Goal: Task Accomplishment & Management: Complete application form

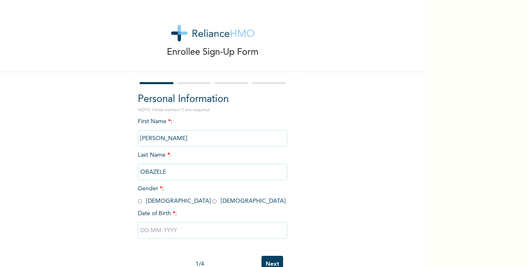
click at [212, 202] on input "radio" at bounding box center [214, 201] width 4 height 8
radio input "true"
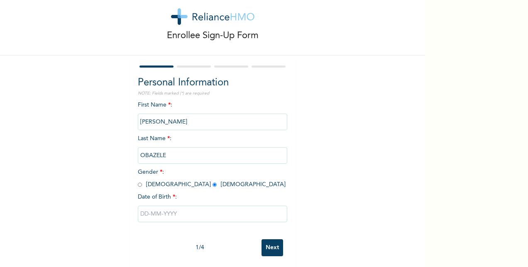
scroll to position [26, 0]
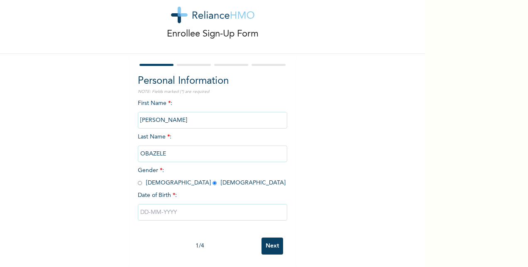
click at [212, 209] on input "text" at bounding box center [212, 212] width 149 height 17
select select "7"
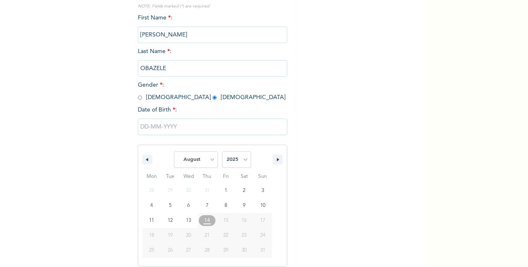
scroll to position [110, 0]
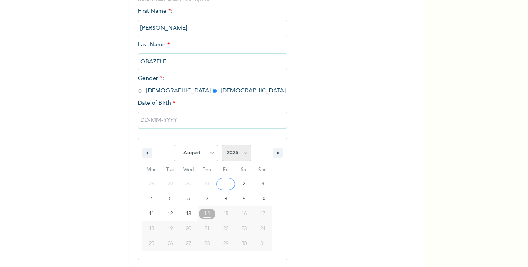
click at [242, 155] on select "2025 2024 2023 2022 2021 2020 2019 2018 2017 2016 2015 2014 2013 2012 2011 2010…" at bounding box center [236, 153] width 29 height 17
select select "1984"
click at [222, 146] on select "2025 2024 2023 2022 2021 2020 2019 2018 2017 2016 2015 2014 2013 2012 2011 2010…" at bounding box center [236, 153] width 29 height 17
click at [202, 155] on select "January February March April May June July August September October November De…" at bounding box center [196, 153] width 44 height 17
select select "0"
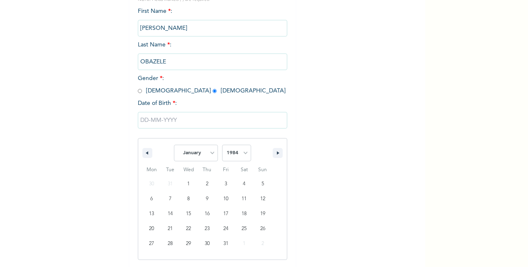
click at [174, 146] on select "January February March April May June July August September October November De…" at bounding box center [196, 153] width 44 height 17
type input "[DATE]"
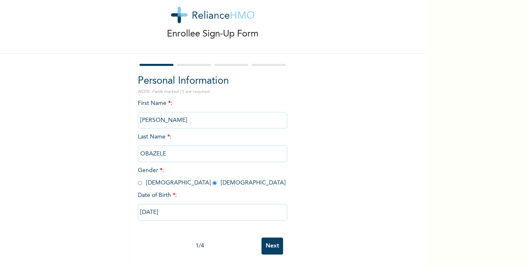
click at [270, 238] on input "Next" at bounding box center [272, 246] width 22 height 17
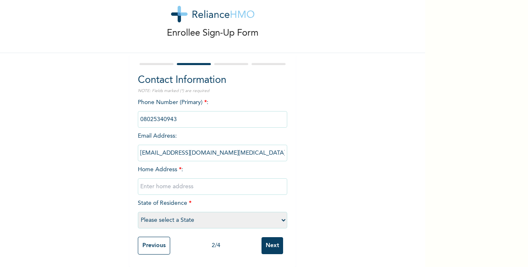
click at [192, 178] on input "text" at bounding box center [212, 186] width 149 height 17
type input "[STREET_ADDRESS][PERSON_NAME] off [GEOGRAPHIC_DATA], [GEOGRAPHIC_DATA]"
click at [219, 215] on select "Please select a State [PERSON_NAME] (FCT) [PERSON_NAME] Ibom [GEOGRAPHIC_DATA] …" at bounding box center [212, 220] width 149 height 17
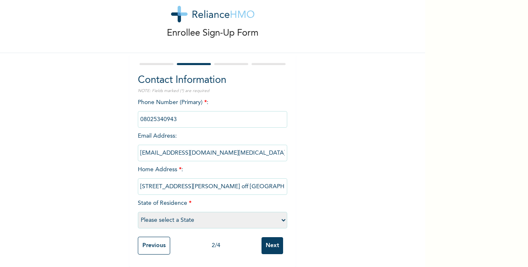
select select "25"
click at [138, 212] on select "Please select a State [PERSON_NAME] (FCT) [PERSON_NAME] Ibom [GEOGRAPHIC_DATA] …" at bounding box center [212, 220] width 149 height 17
click at [275, 241] on input "Next" at bounding box center [272, 245] width 22 height 17
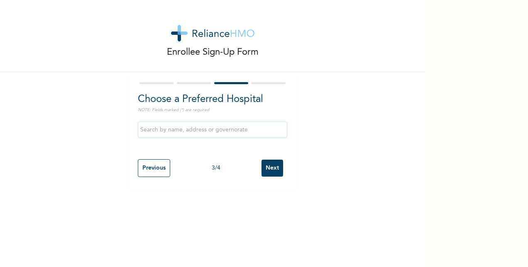
click at [200, 132] on input "text" at bounding box center [212, 130] width 149 height 17
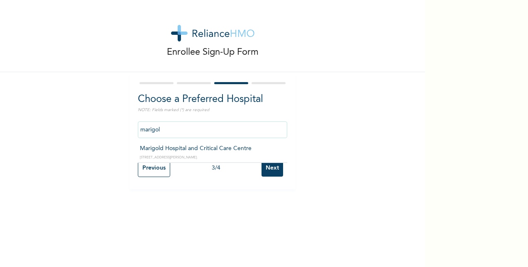
type input "Marigold Hospital and Critical Care Centre"
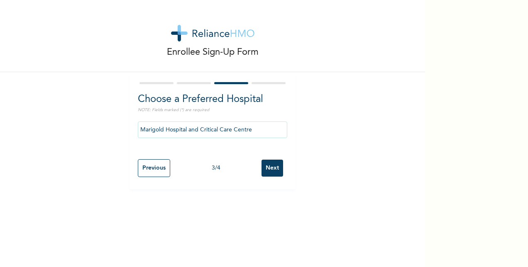
click at [273, 167] on input "Next" at bounding box center [272, 168] width 22 height 17
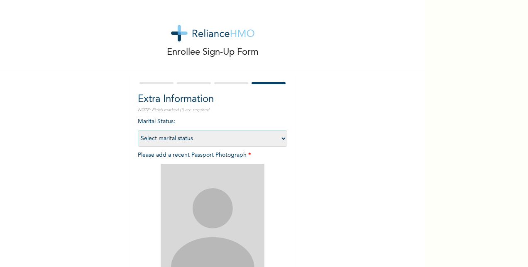
click at [220, 139] on select "Select marital status [DEMOGRAPHIC_DATA] Married [DEMOGRAPHIC_DATA] Widow/[DEMO…" at bounding box center [212, 138] width 149 height 17
select select "2"
click at [138, 130] on select "Select marital status [DEMOGRAPHIC_DATA] Married [DEMOGRAPHIC_DATA] Widow/[DEMO…" at bounding box center [212, 138] width 149 height 17
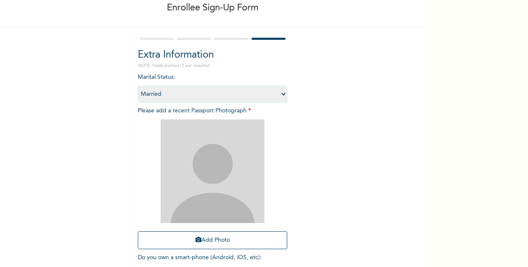
scroll to position [52, 0]
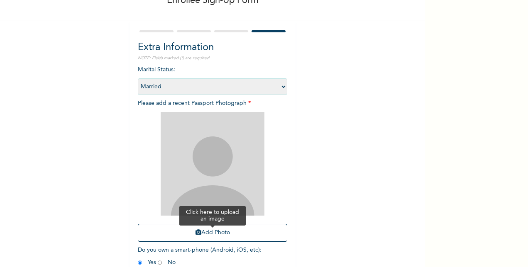
click at [219, 232] on button "Add Photo" at bounding box center [212, 233] width 149 height 18
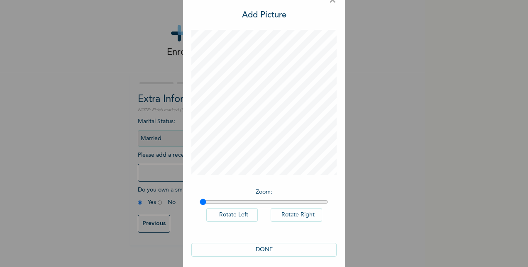
scroll to position [22, 0]
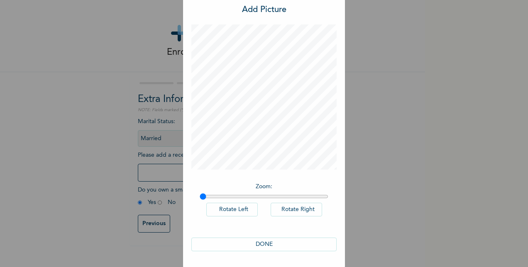
click at [258, 243] on button "DONE" at bounding box center [263, 245] width 145 height 14
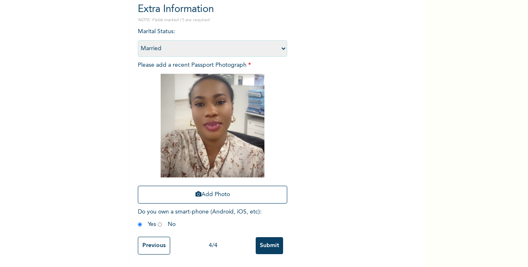
scroll to position [97, 0]
click at [262, 239] on input "Submit" at bounding box center [269, 245] width 27 height 17
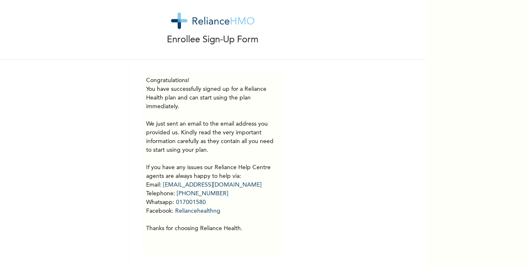
scroll to position [19, 0]
